Goal: Information Seeking & Learning: Find contact information

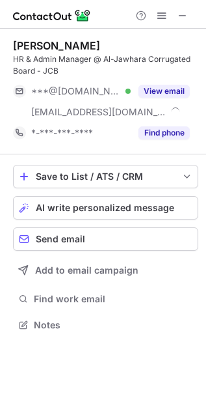
scroll to position [316, 206]
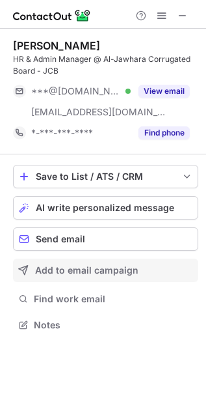
drag, startPoint x: 174, startPoint y: 133, endPoint x: 23, endPoint y: 260, distance: 197.3
click at [167, 141] on div "Find phone" at bounding box center [160, 132] width 59 height 21
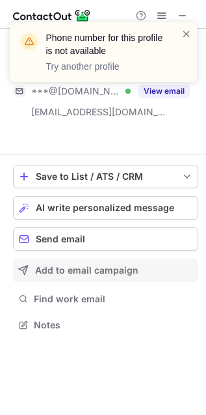
scroll to position [7, 7]
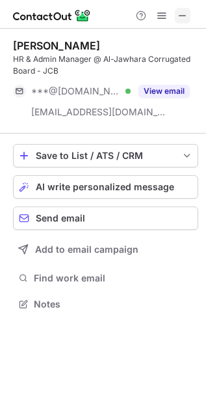
click at [176, 14] on button at bounding box center [183, 16] width 16 height 16
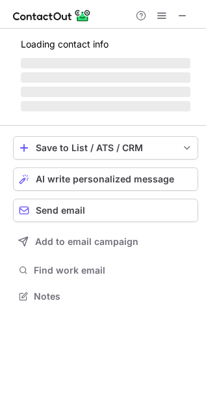
scroll to position [294, 206]
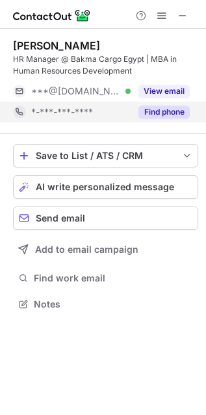
click at [180, 115] on button "Find phone" at bounding box center [164, 111] width 51 height 13
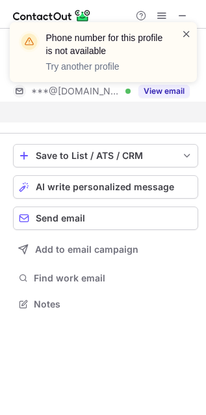
scroll to position [274, 206]
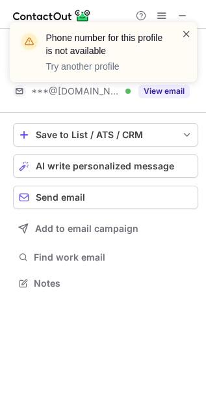
click at [184, 33] on span at bounding box center [187, 33] width 10 height 13
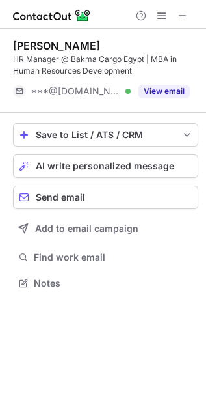
click at [186, 15] on div "Phone number for this profile is not available Try another profile" at bounding box center [103, 57] width 208 height 96
click at [186, 15] on span at bounding box center [183, 15] width 10 height 10
click at [189, 20] on button at bounding box center [183, 16] width 16 height 16
click at [186, 19] on span at bounding box center [183, 15] width 10 height 10
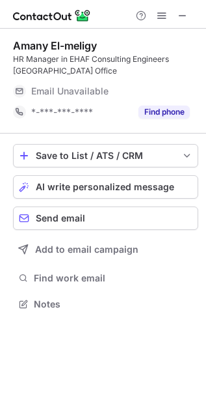
scroll to position [294, 206]
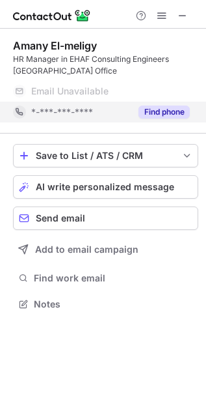
click at [180, 107] on button "Find phone" at bounding box center [164, 111] width 51 height 13
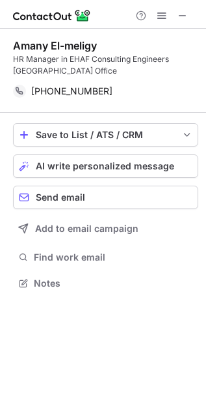
scroll to position [274, 206]
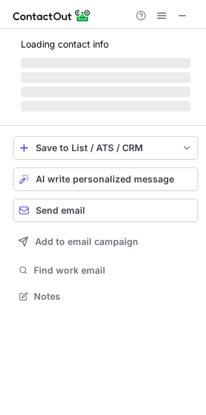
scroll to position [283, 206]
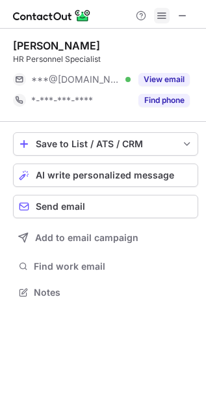
drag, startPoint x: 188, startPoint y: 20, endPoint x: 157, endPoint y: 21, distance: 31.3
click at [188, 20] on span at bounding box center [183, 15] width 10 height 10
